Goal: Entertainment & Leisure: Consume media (video, audio)

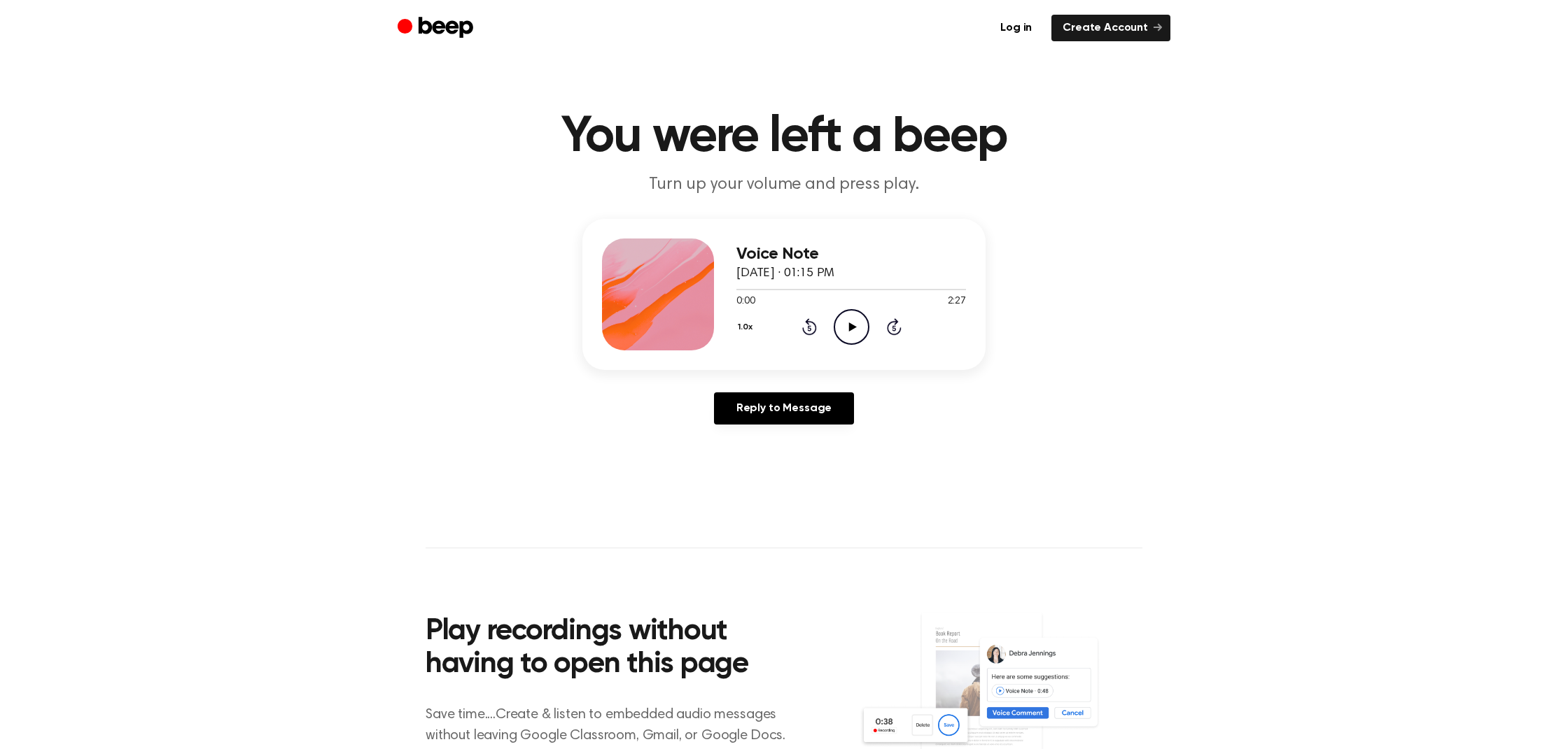
click at [859, 325] on icon "Play Audio" at bounding box center [851, 326] width 35 height 35
click at [813, 287] on div at bounding box center [851, 288] width 230 height 11
click at [848, 328] on icon "Play Audio" at bounding box center [851, 326] width 35 height 35
click at [853, 325] on icon at bounding box center [852, 327] width 8 height 9
click at [848, 321] on icon "Play Audio" at bounding box center [851, 326] width 35 height 35
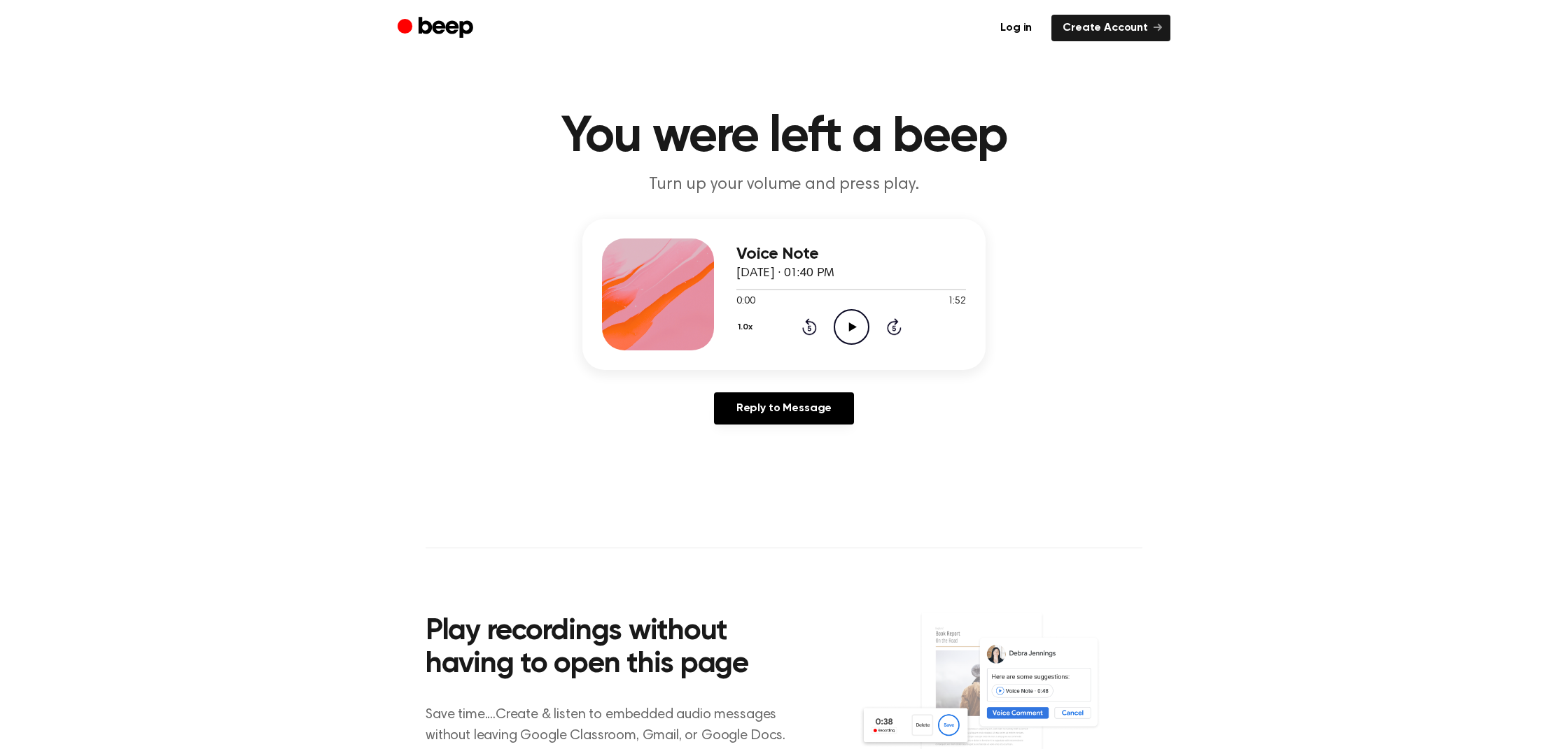
click at [855, 324] on icon "Play Audio" at bounding box center [851, 326] width 35 height 35
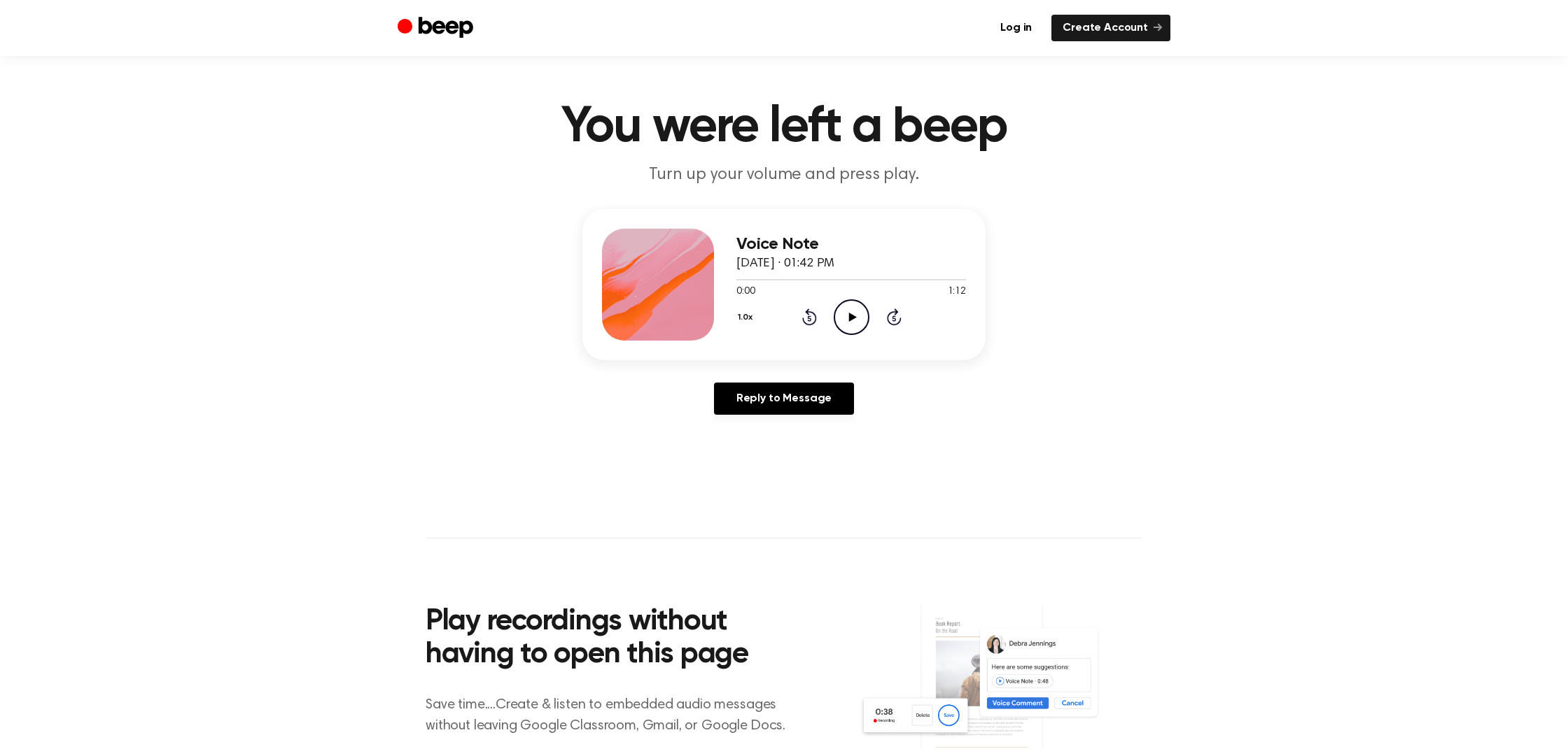
click at [855, 301] on icon "Play Audio" at bounding box center [851, 317] width 35 height 35
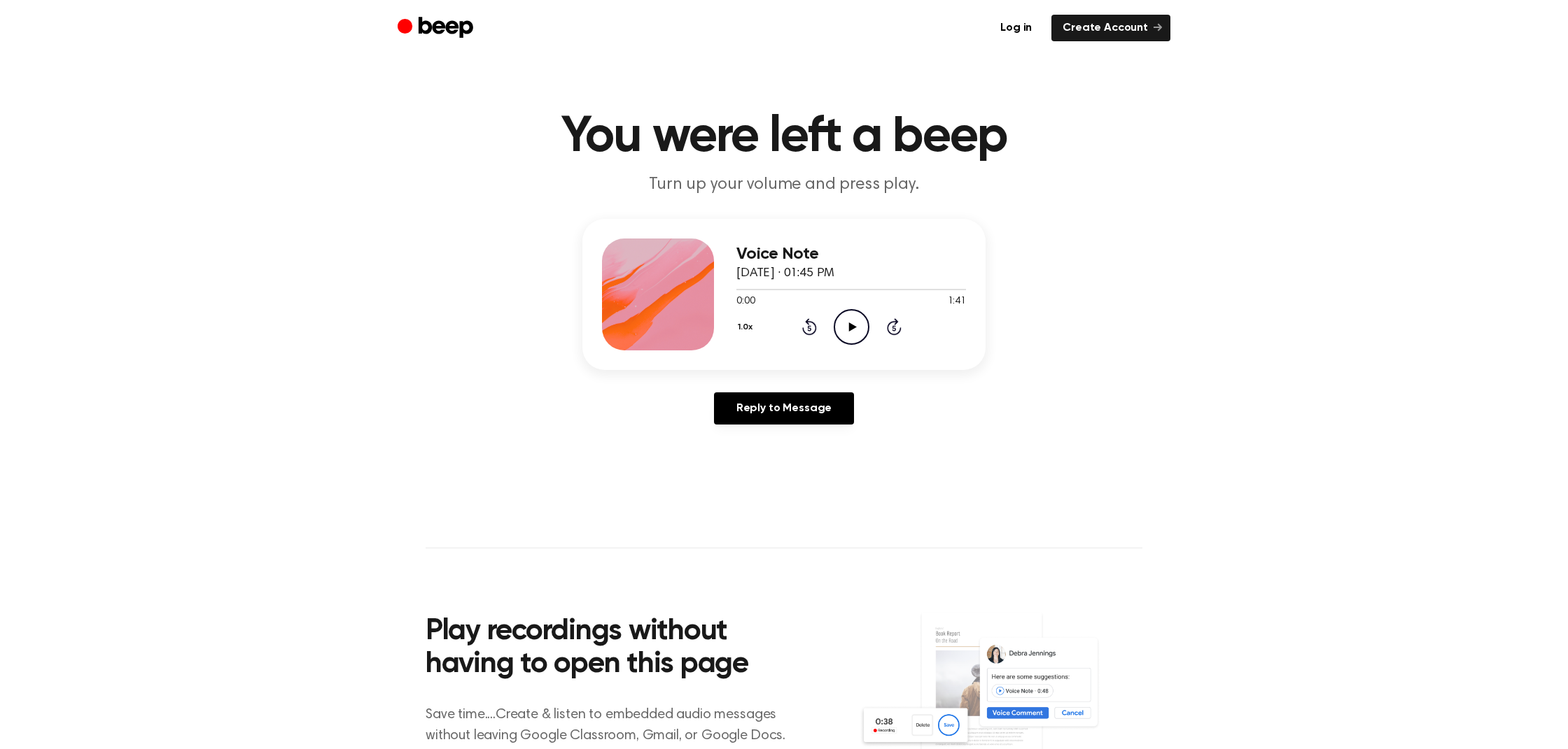
click at [863, 330] on icon "Play Audio" at bounding box center [851, 326] width 35 height 35
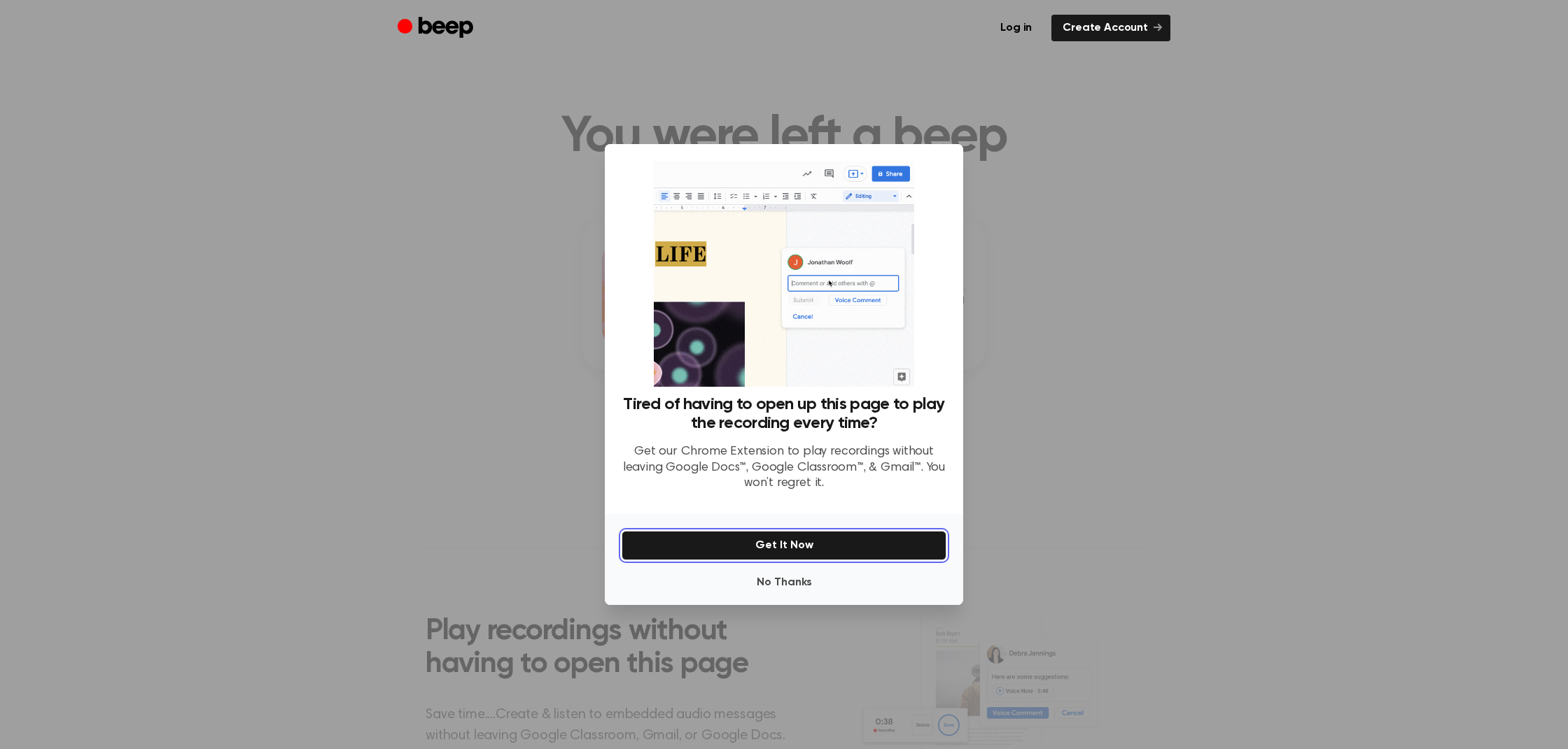
click at [790, 544] on button "Get It Now" at bounding box center [784, 545] width 325 height 29
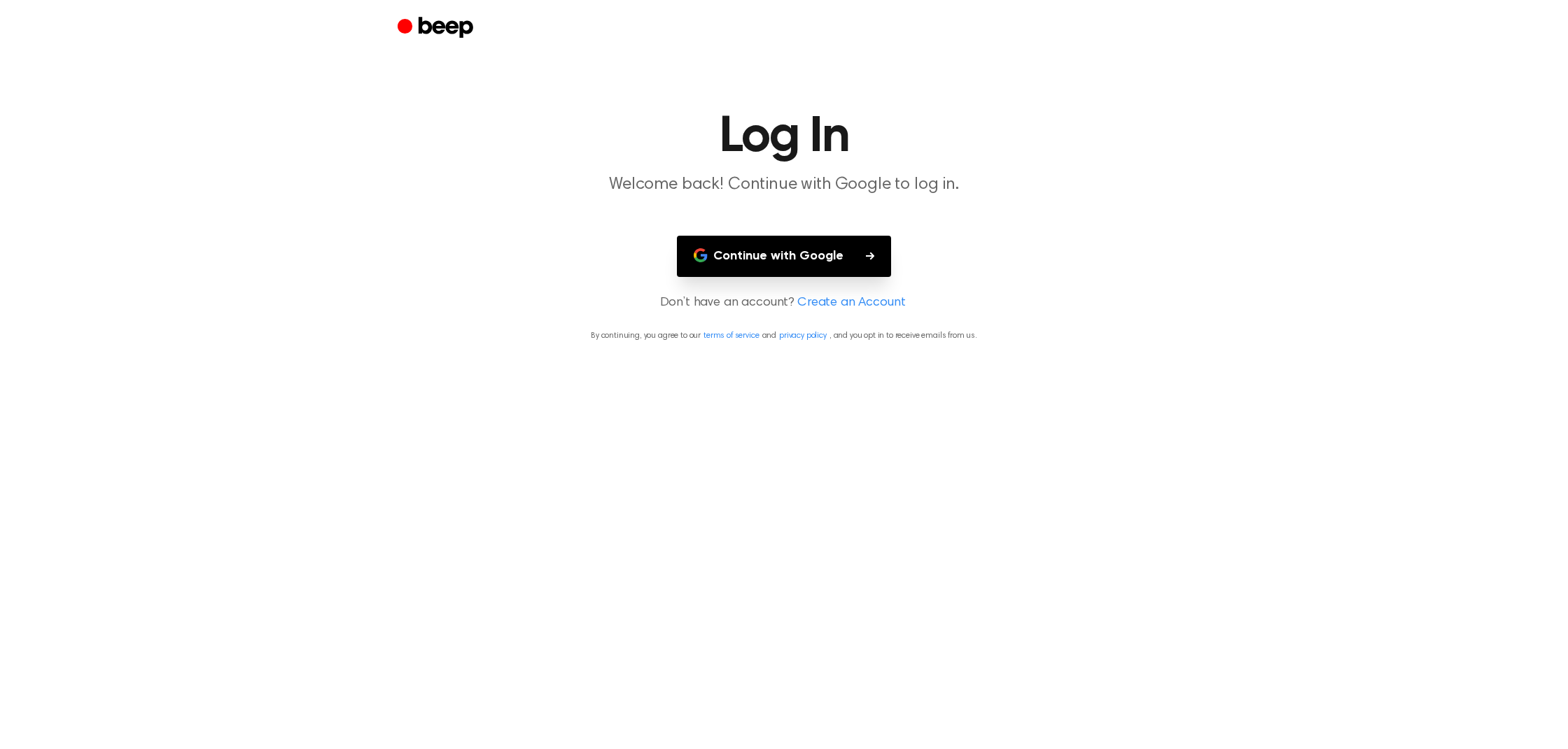
click at [805, 254] on button "Continue with Google" at bounding box center [784, 256] width 214 height 41
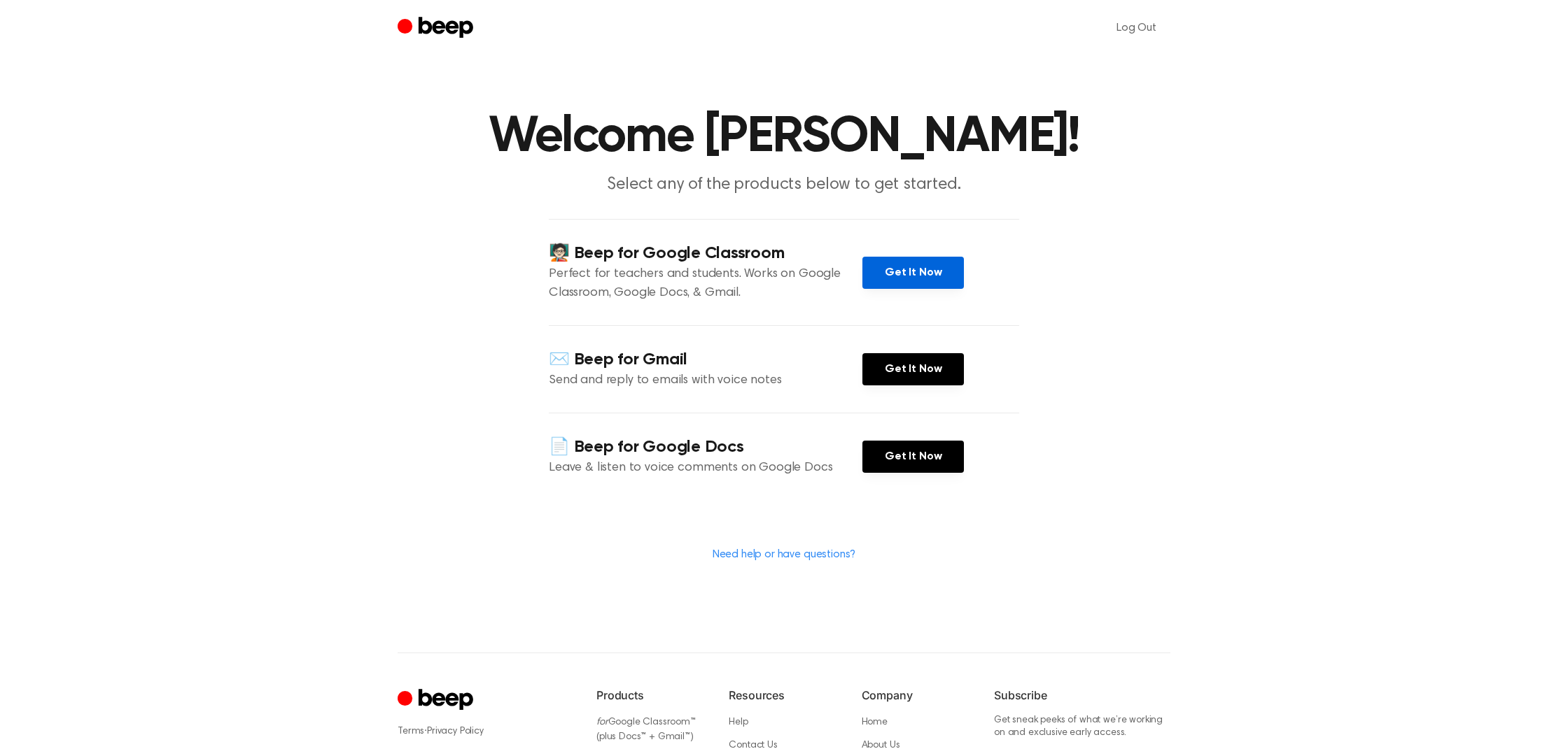
click at [911, 289] on link "Get It Now" at bounding box center [914, 273] width 102 height 32
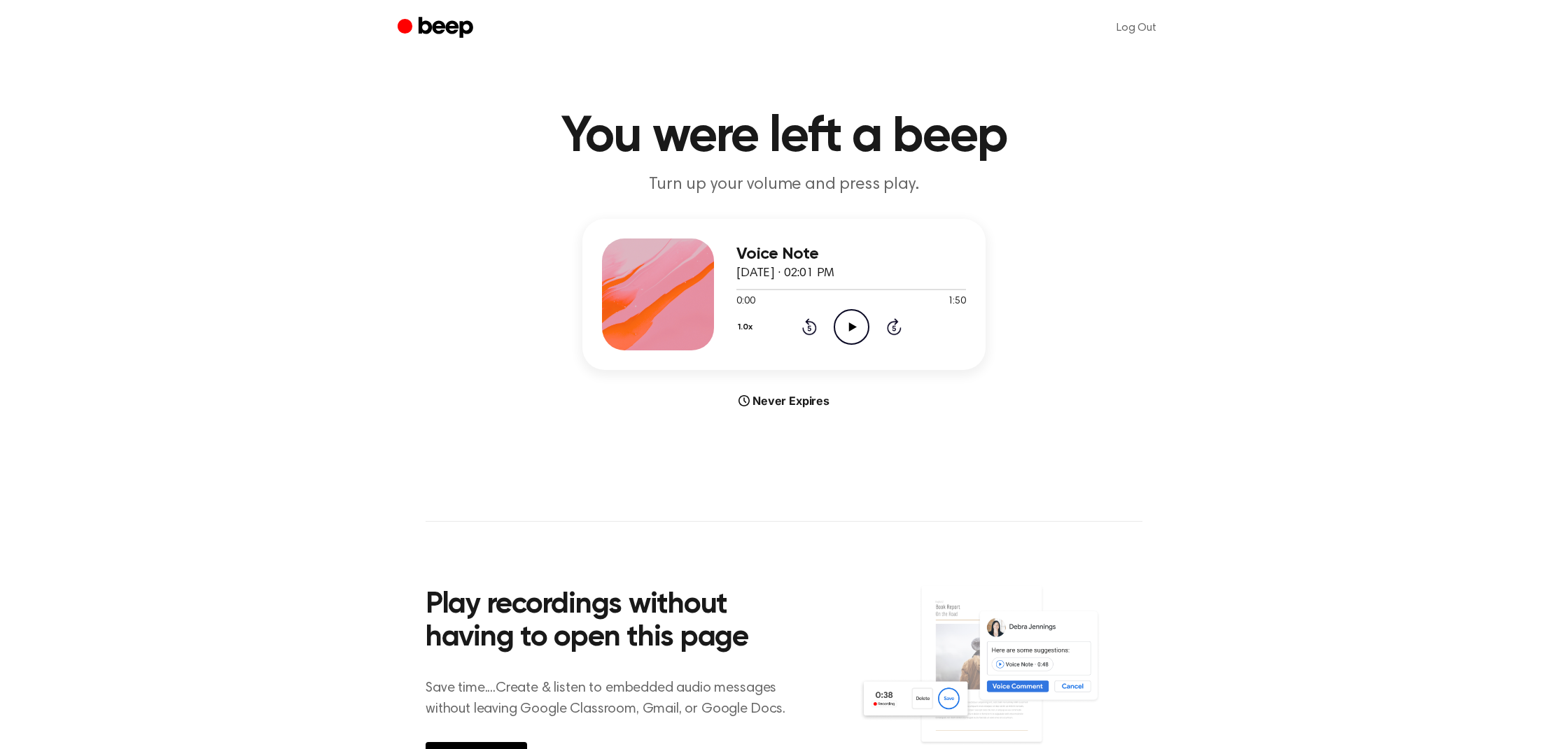
click at [859, 333] on icon "Play Audio" at bounding box center [851, 326] width 35 height 35
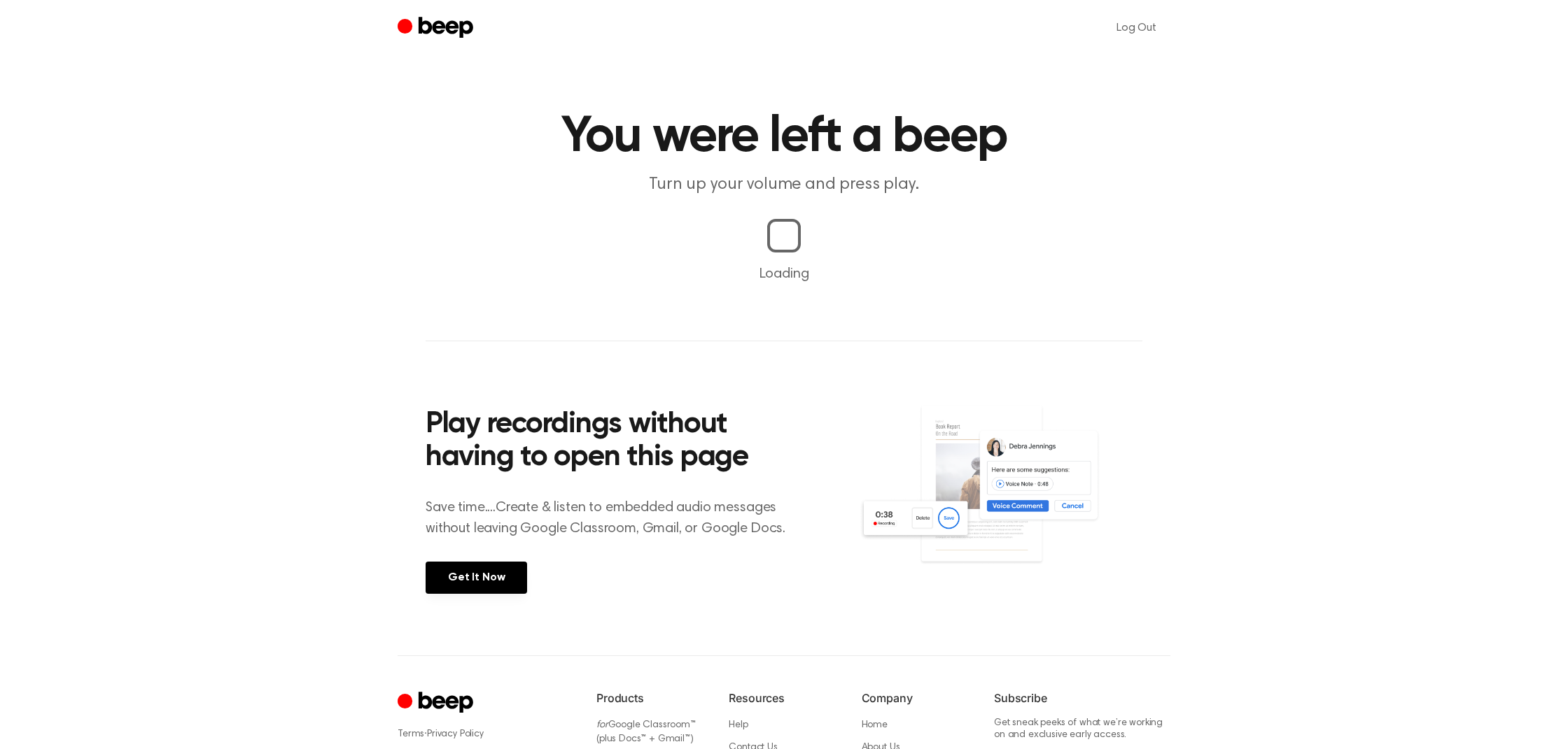
scroll to position [1, 0]
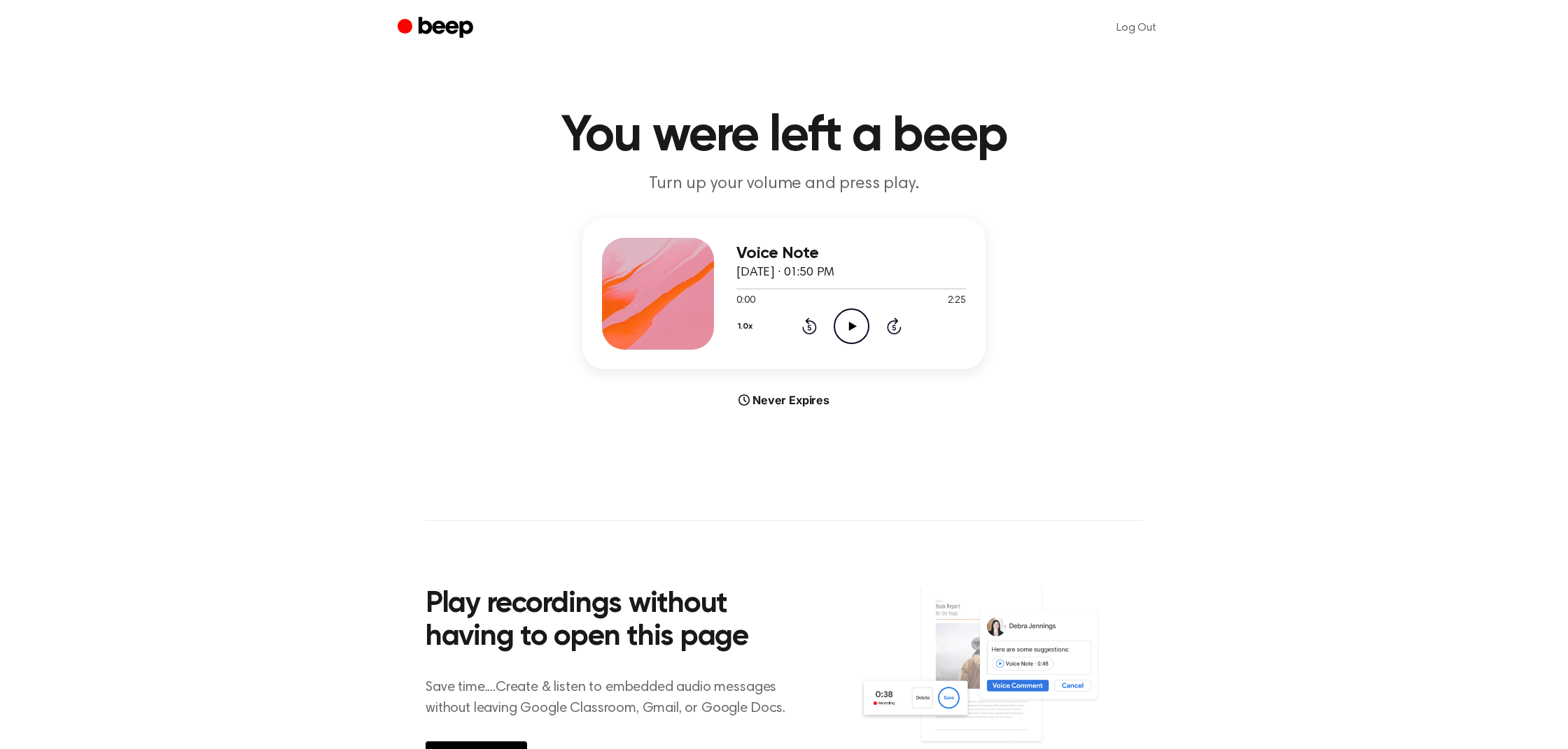
click at [846, 311] on icon "Play Audio" at bounding box center [851, 326] width 35 height 35
click at [848, 317] on icon "Play Audio" at bounding box center [851, 326] width 35 height 35
click at [863, 334] on icon "Play Audio" at bounding box center [851, 326] width 35 height 35
click at [850, 331] on icon "Play Audio" at bounding box center [851, 326] width 35 height 35
click at [739, 286] on div at bounding box center [851, 288] width 230 height 11
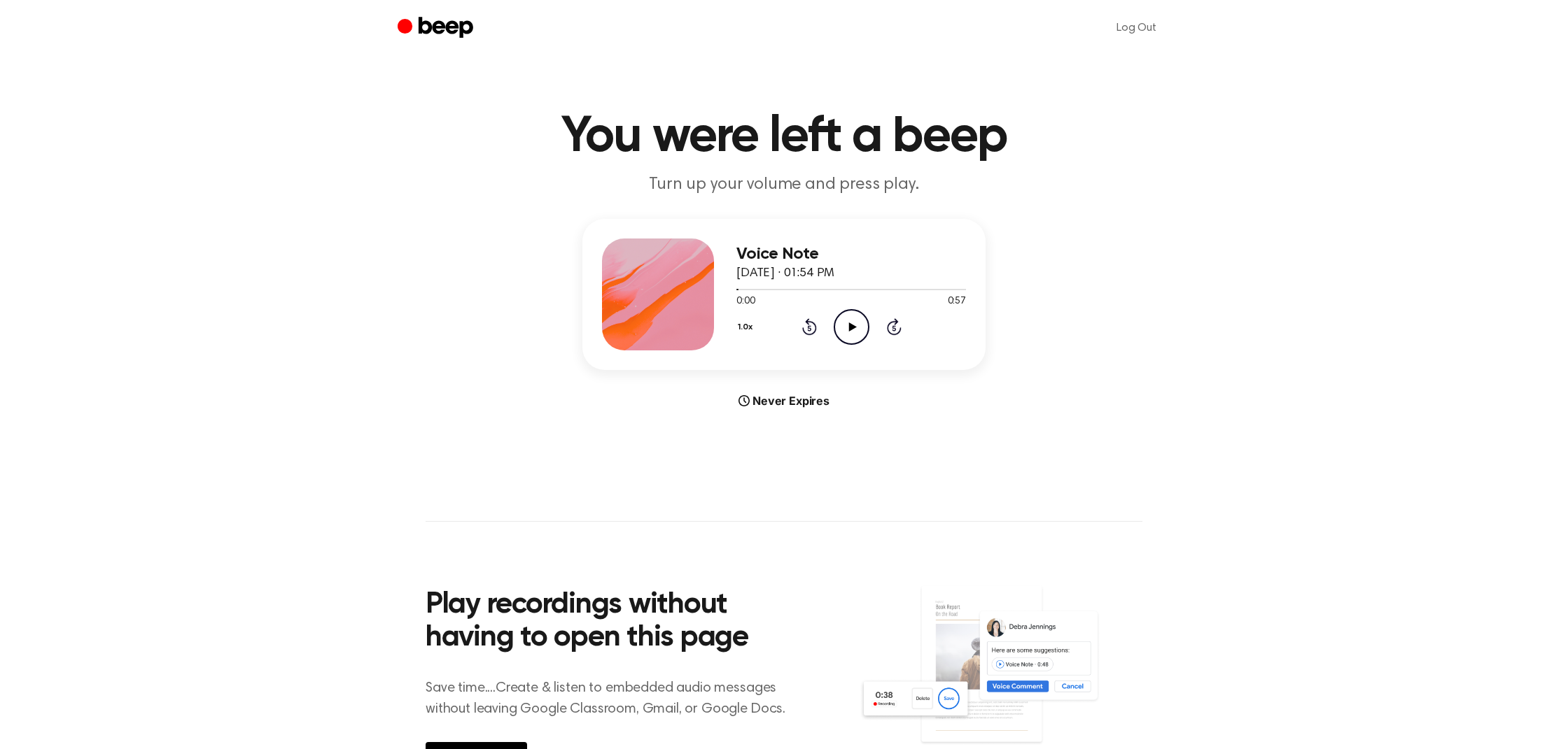
click at [849, 329] on icon "Play Audio" at bounding box center [851, 326] width 35 height 35
click at [839, 326] on icon "Play Audio" at bounding box center [851, 326] width 35 height 35
click at [850, 330] on icon at bounding box center [852, 327] width 8 height 9
drag, startPoint x: 850, startPoint y: 325, endPoint x: 809, endPoint y: 309, distance: 44.0
click at [850, 325] on icon at bounding box center [852, 327] width 8 height 9
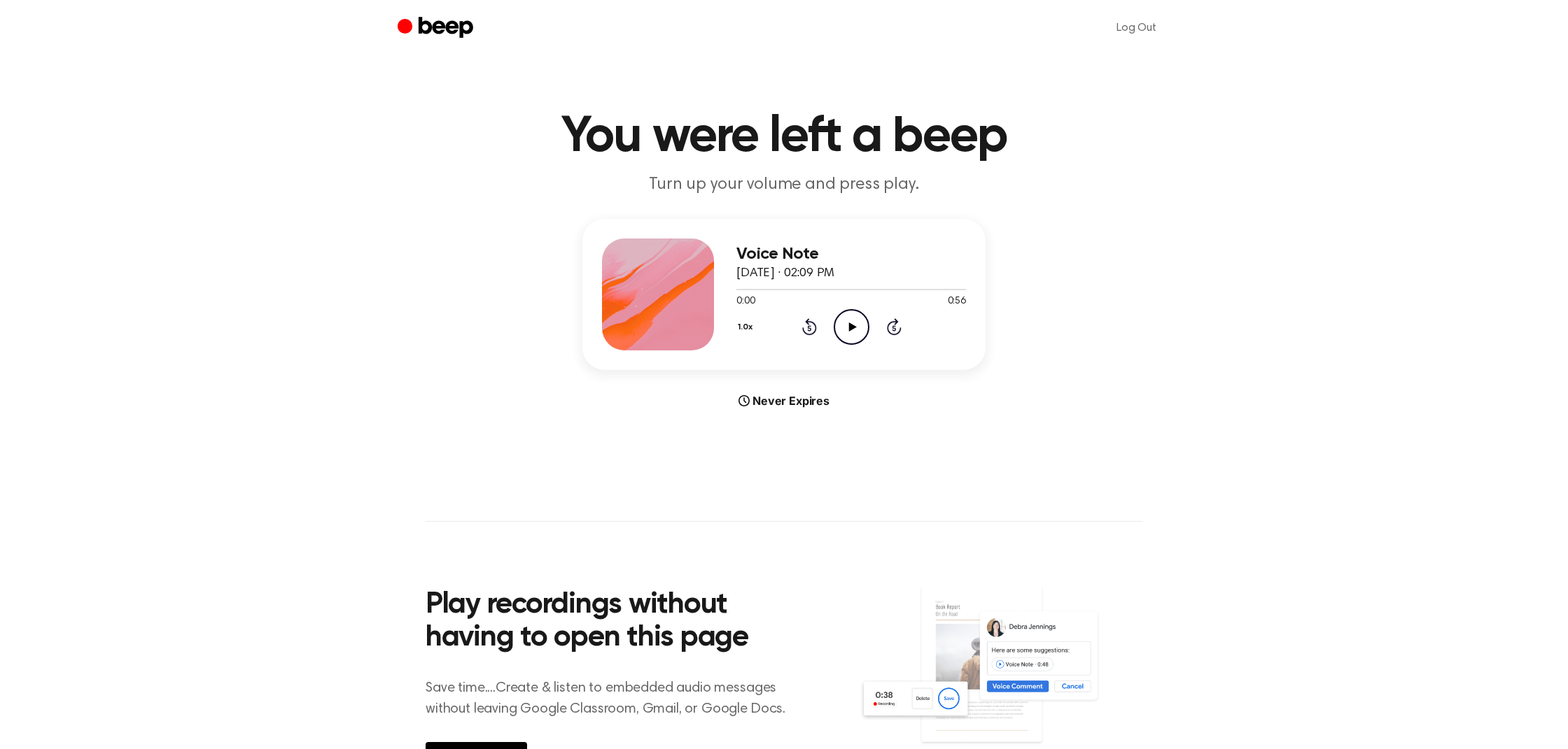
drag, startPoint x: 853, startPoint y: 318, endPoint x: 850, endPoint y: 294, distance: 24.2
click at [853, 317] on icon "Play Audio" at bounding box center [851, 326] width 35 height 35
click at [840, 320] on icon "Play Audio" at bounding box center [851, 326] width 35 height 35
click at [853, 323] on icon "Play Audio" at bounding box center [851, 326] width 35 height 35
click at [853, 327] on icon "Play Audio" at bounding box center [851, 326] width 35 height 35
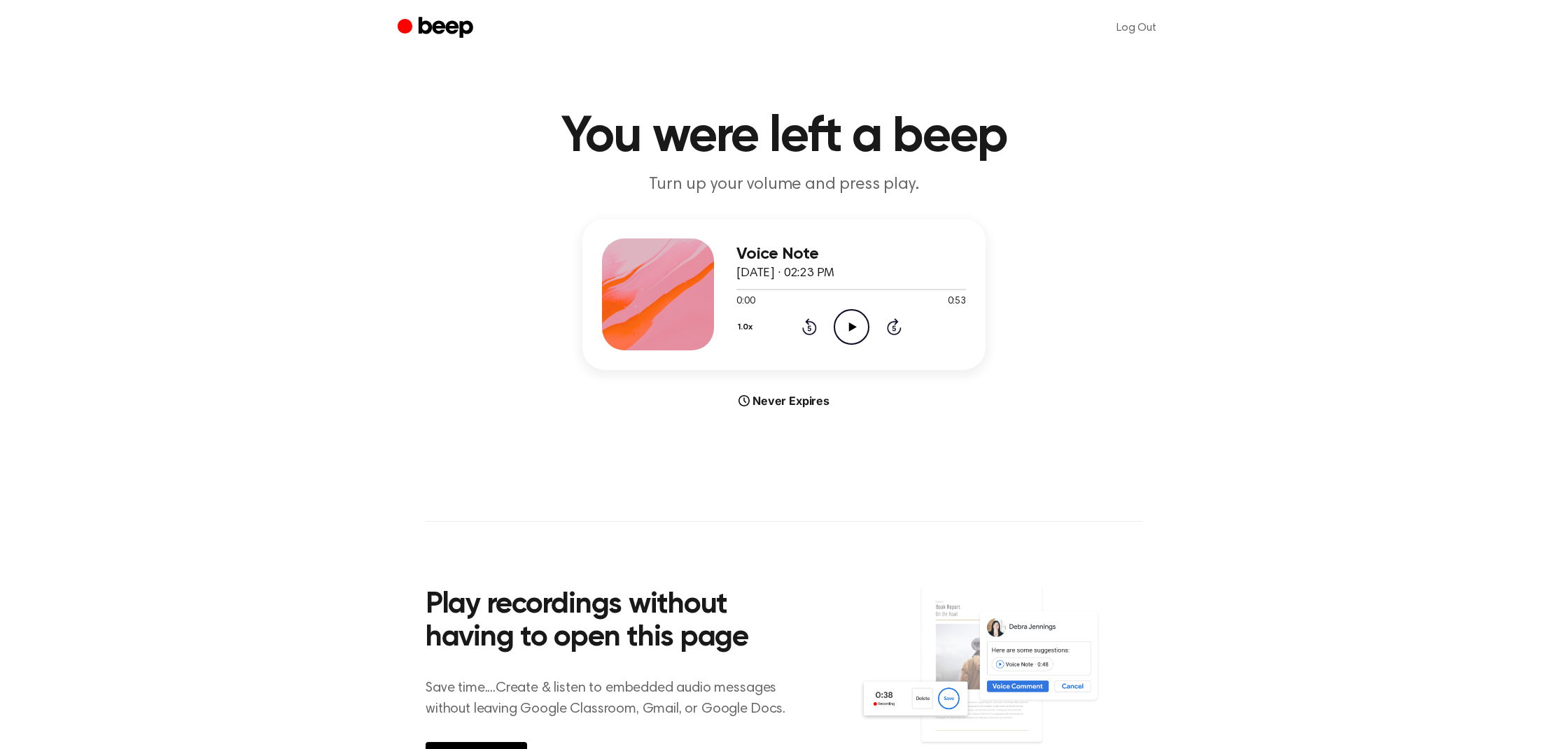
click at [856, 329] on icon "Play Audio" at bounding box center [851, 326] width 35 height 35
click at [848, 315] on icon "Play Audio" at bounding box center [851, 326] width 35 height 35
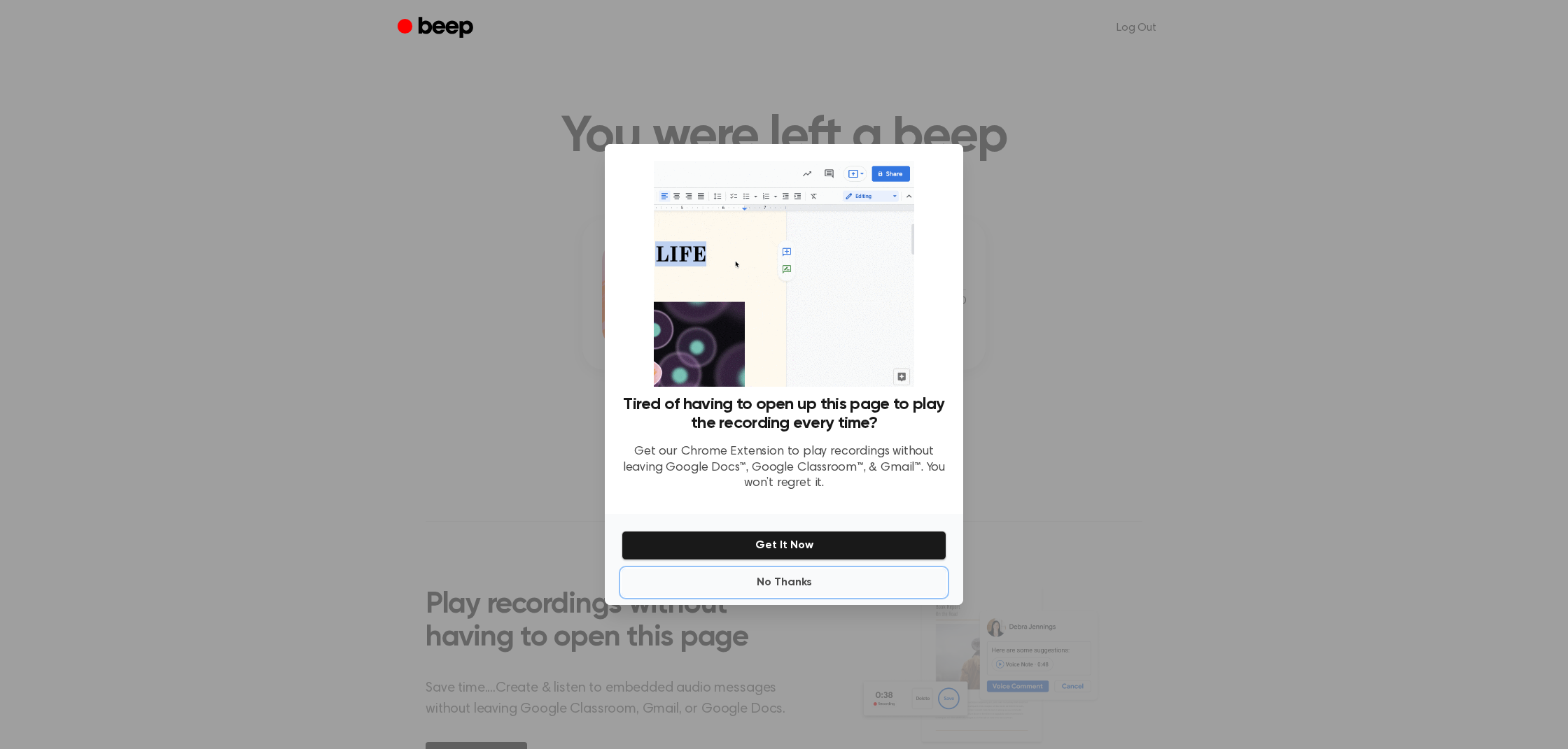
click at [802, 579] on button "No Thanks" at bounding box center [784, 582] width 325 height 28
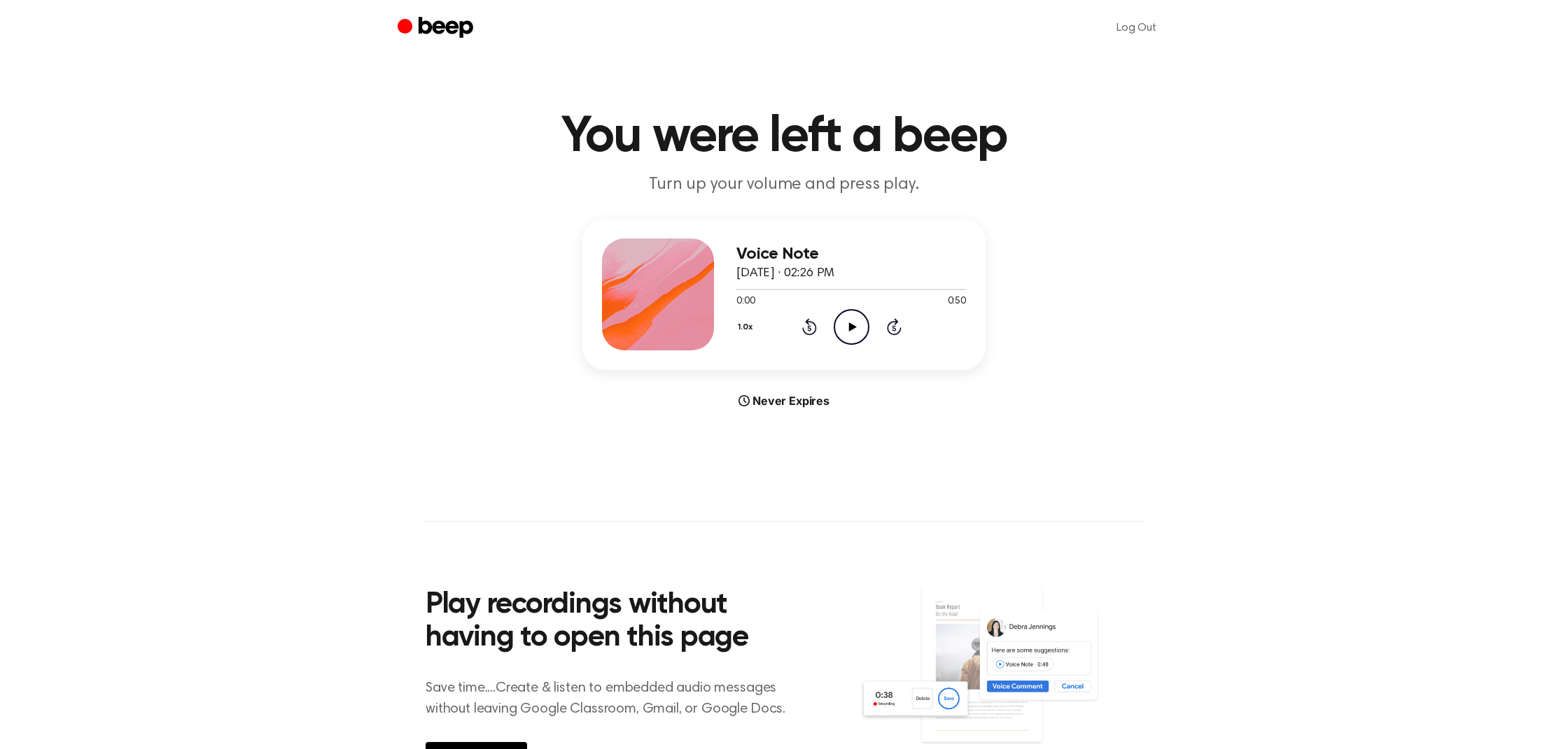
click at [859, 324] on icon "Play Audio" at bounding box center [851, 326] width 35 height 35
click at [857, 314] on icon "Play Audio" at bounding box center [851, 326] width 35 height 35
